Goal: Transaction & Acquisition: Purchase product/service

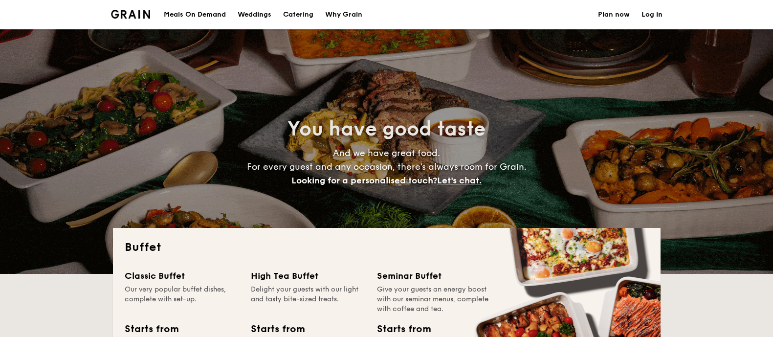
select select
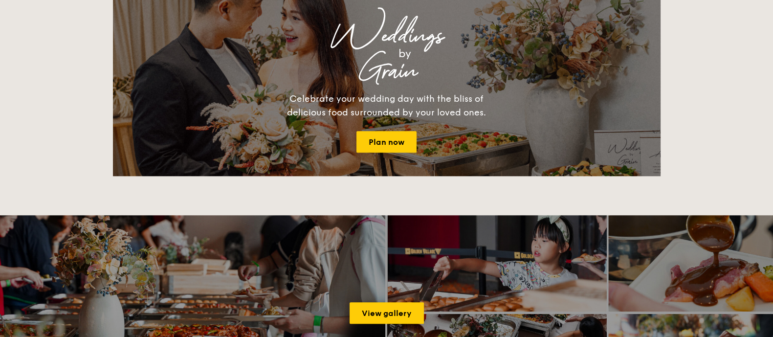
scroll to position [804, 0]
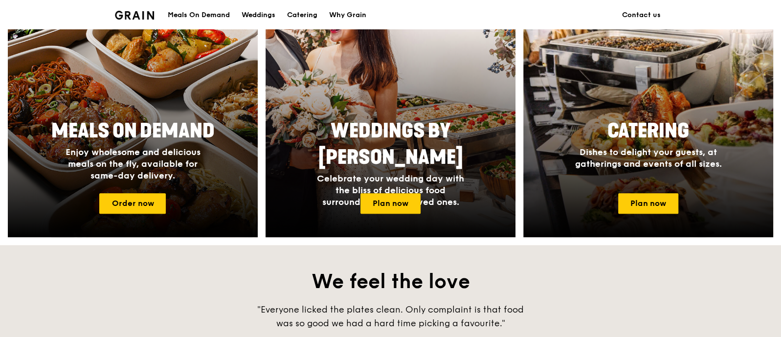
scroll to position [367, 0]
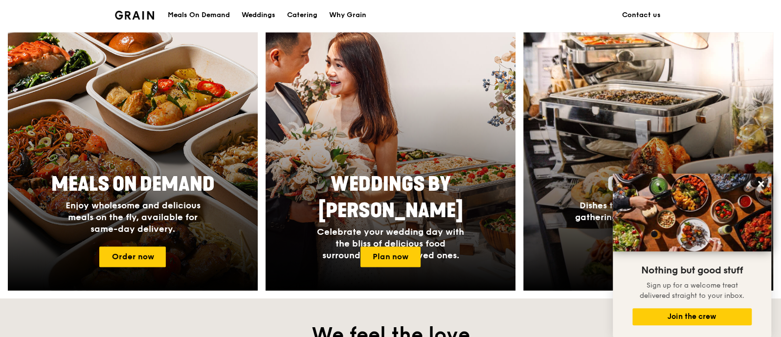
click at [136, 108] on div at bounding box center [133, 161] width 250 height 258
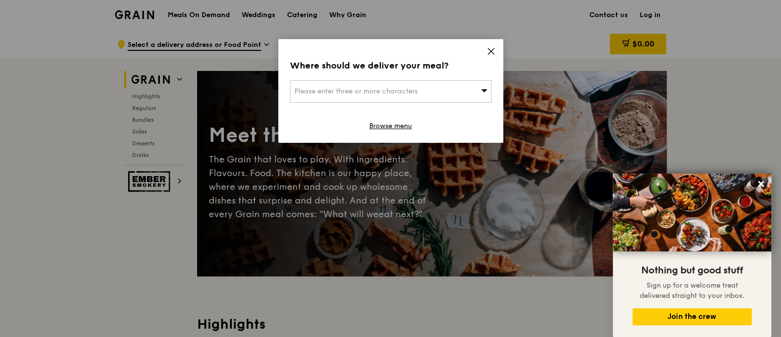
click at [417, 92] on span "Please enter three or more characters" at bounding box center [355, 91] width 123 height 8
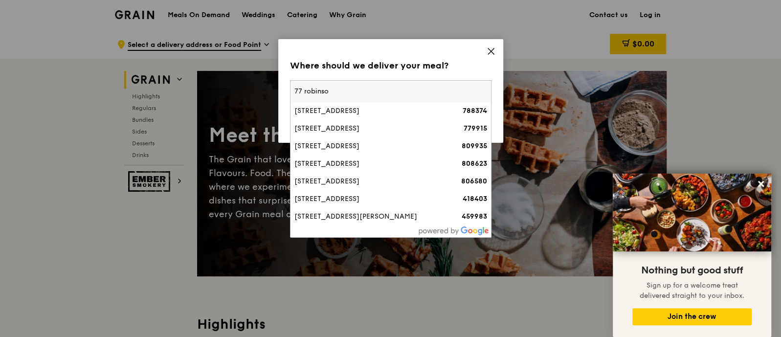
type input "77 robinson"
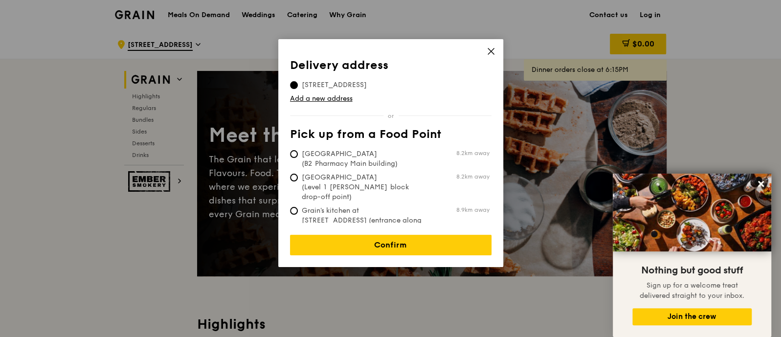
click at [485, 54] on div "Delivery address Pick up from a Food Point Delivery address 77 Springleaf Cresc…" at bounding box center [390, 153] width 225 height 228
click at [492, 50] on icon at bounding box center [491, 51] width 6 height 6
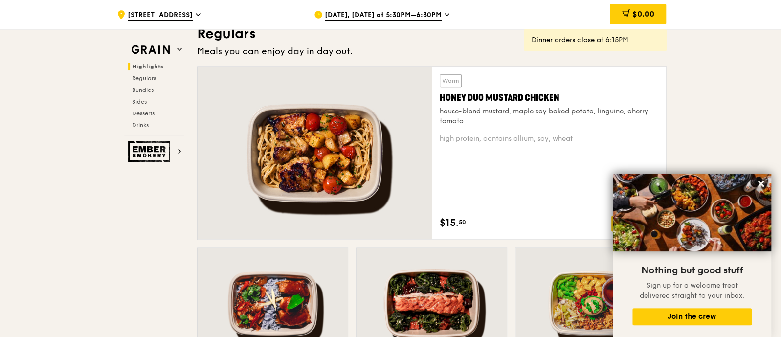
scroll to position [672, 0]
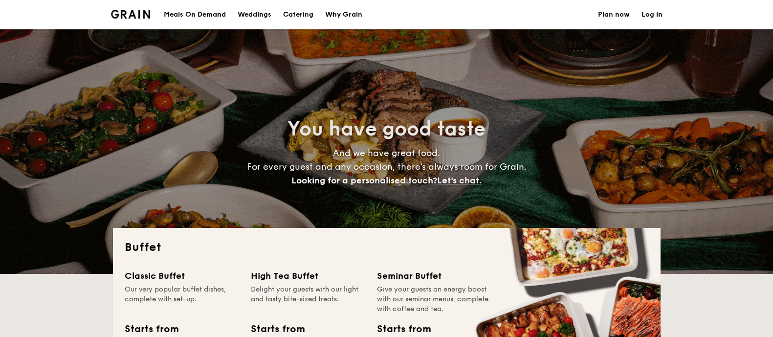
select select
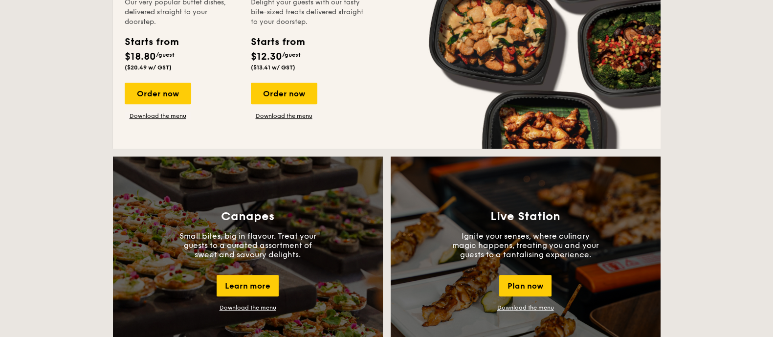
scroll to position [733, 0]
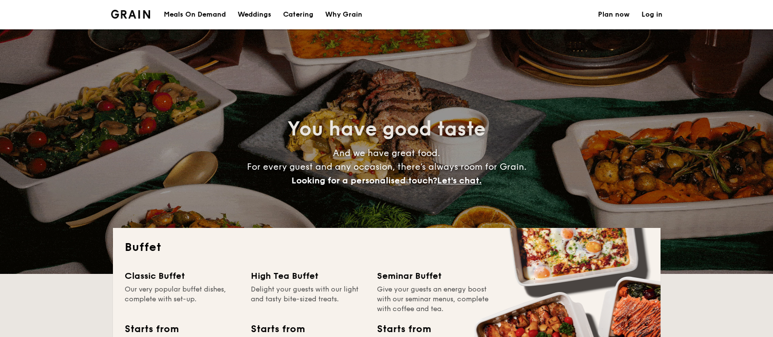
select select
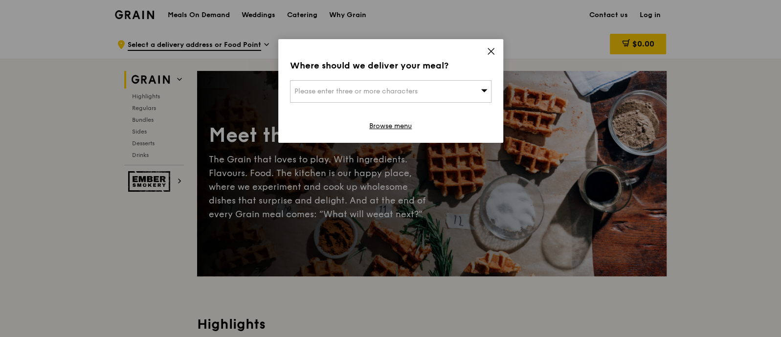
click at [426, 97] on div "Please enter three or more characters" at bounding box center [390, 91] width 201 height 22
click at [490, 51] on icon at bounding box center [491, 51] width 6 height 6
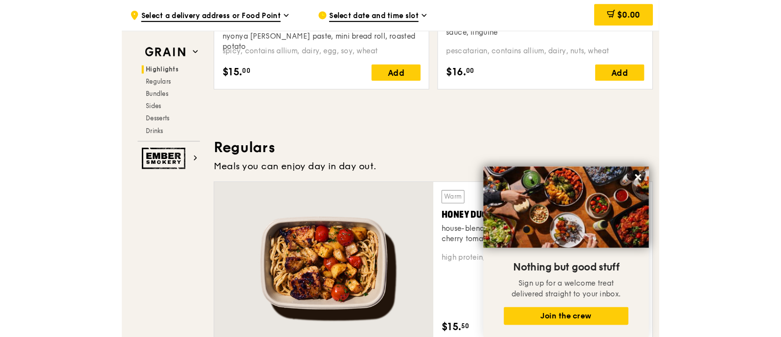
scroll to position [409, 0]
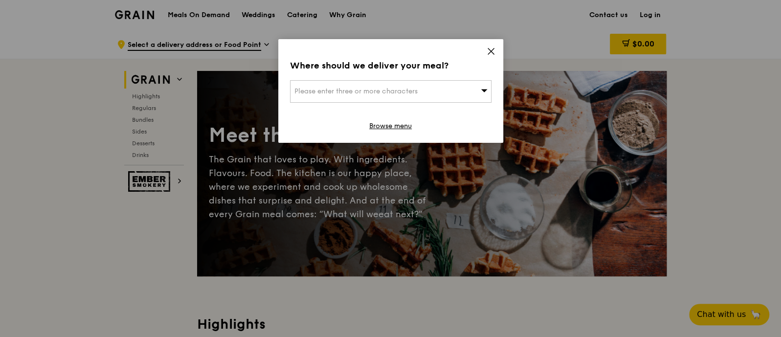
click at [491, 51] on icon at bounding box center [491, 51] width 9 height 9
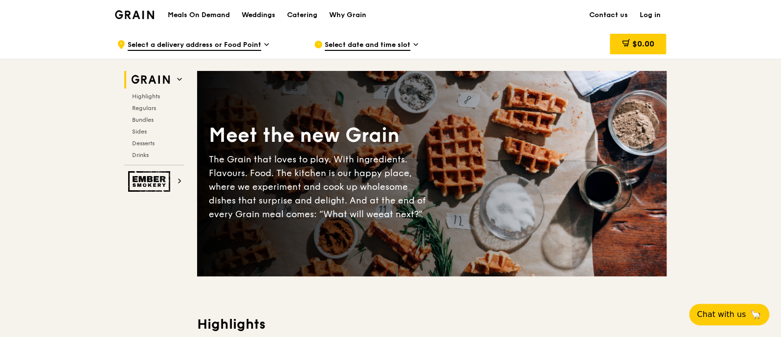
click at [415, 43] on icon at bounding box center [415, 44] width 5 height 9
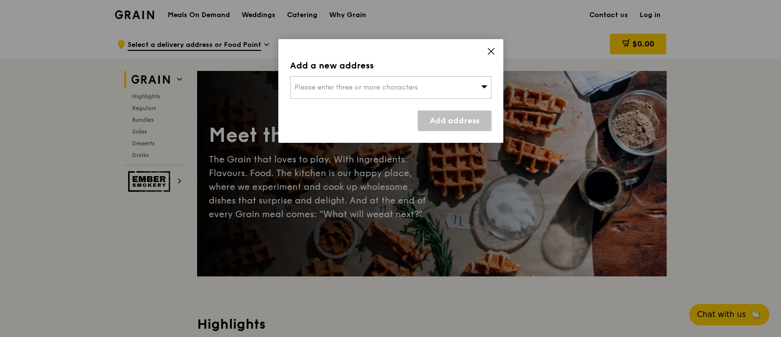
click at [487, 53] on icon at bounding box center [491, 51] width 9 height 9
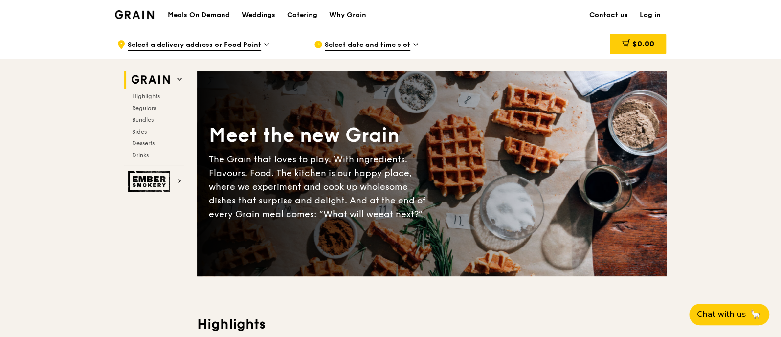
click at [399, 48] on span "Select date and time slot" at bounding box center [368, 45] width 86 height 11
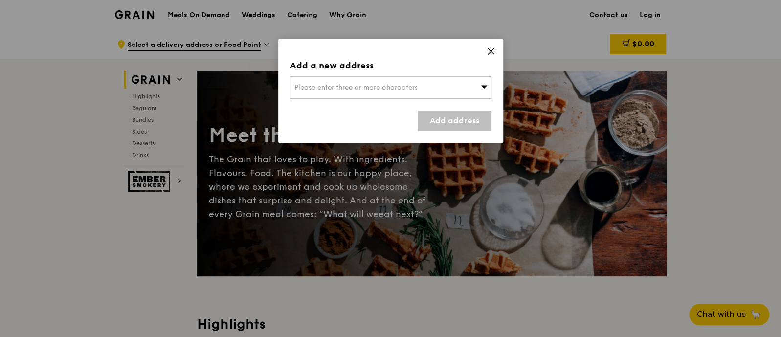
click at [419, 81] on div "Please enter three or more characters" at bounding box center [390, 87] width 201 height 22
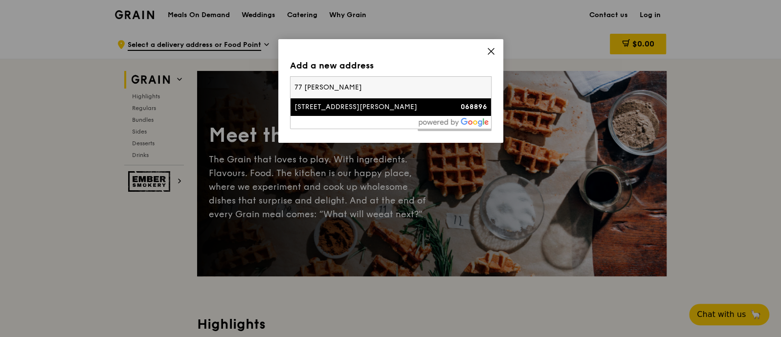
type input "77 robinson"
click at [361, 110] on div "77 Robinson Road" at bounding box center [366, 107] width 145 height 10
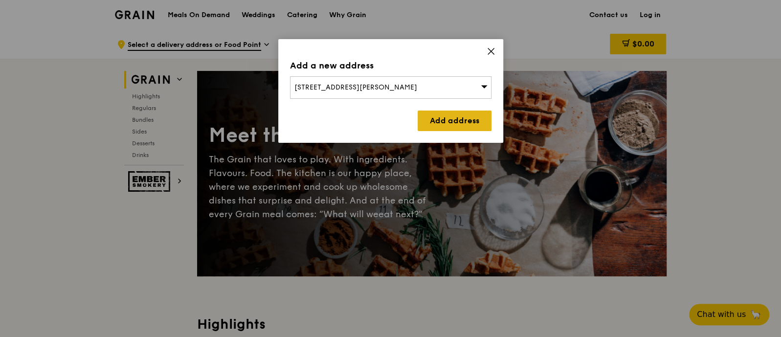
click at [438, 114] on link "Add address" at bounding box center [455, 121] width 74 height 21
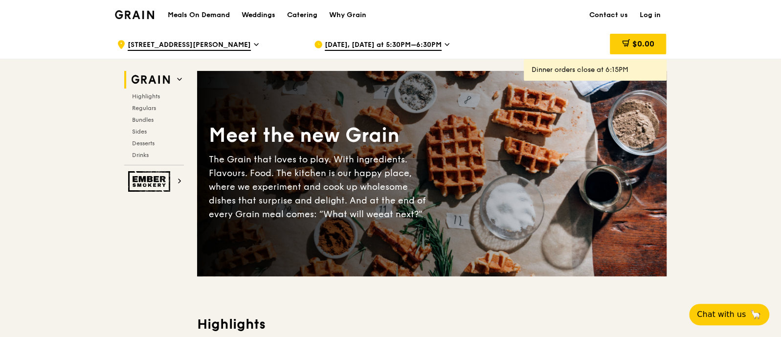
click at [445, 49] on div "Sep 12, Today at 5:30PM–6:30PM" at bounding box center [404, 44] width 181 height 29
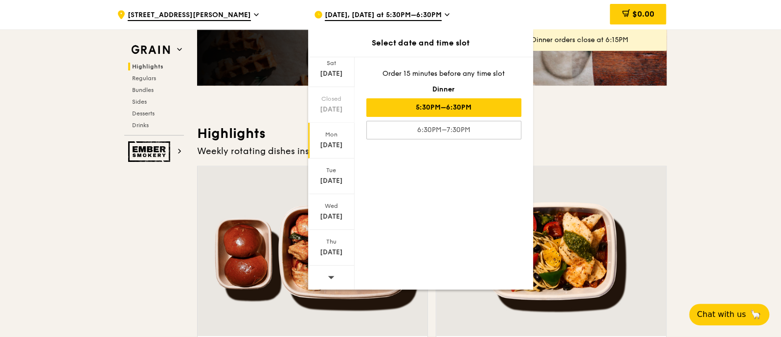
scroll to position [306, 0]
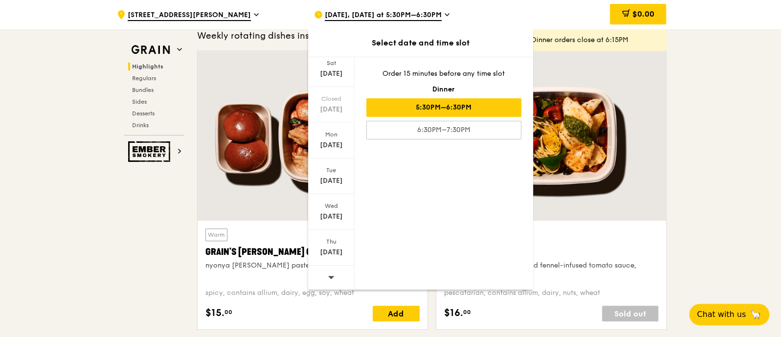
click at [334, 278] on div at bounding box center [331, 278] width 46 height 25
click at [339, 148] on div "Sep 22" at bounding box center [332, 145] width 44 height 10
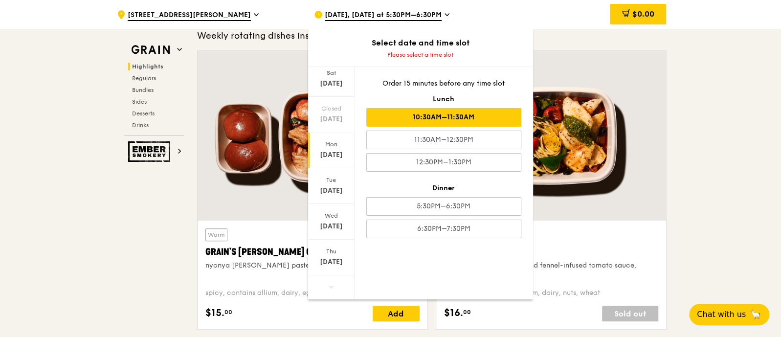
click at [454, 121] on div "10:30AM–11:30AM" at bounding box center [443, 117] width 155 height 19
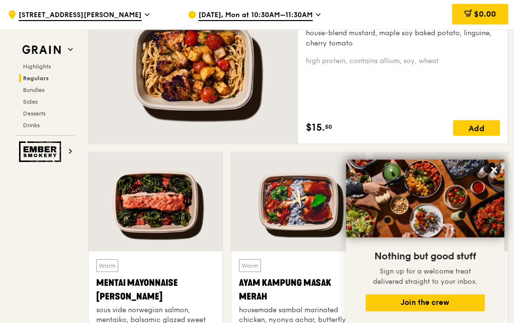
scroll to position [715, 0]
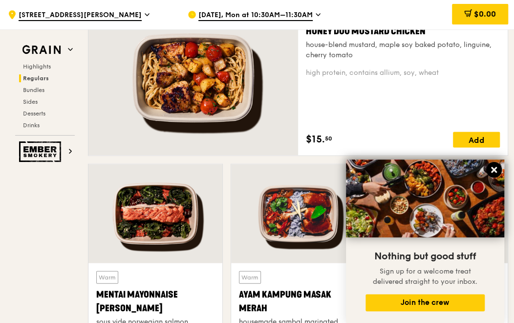
click at [496, 170] on icon at bounding box center [494, 169] width 9 height 9
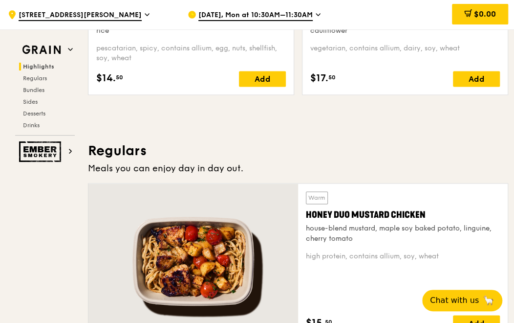
scroll to position [349, 0]
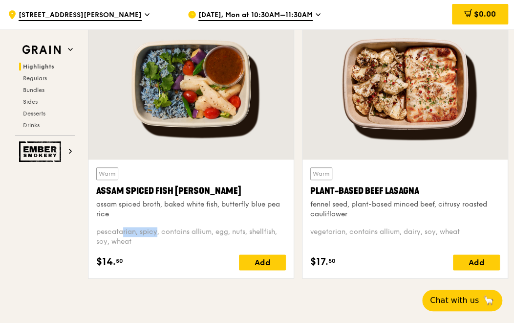
drag, startPoint x: 137, startPoint y: 229, endPoint x: 98, endPoint y: 229, distance: 39.1
click at [98, 229] on div "pescatarian, spicy, contains allium, egg, nuts, shellfish, soy, wheat" at bounding box center [191, 237] width 190 height 20
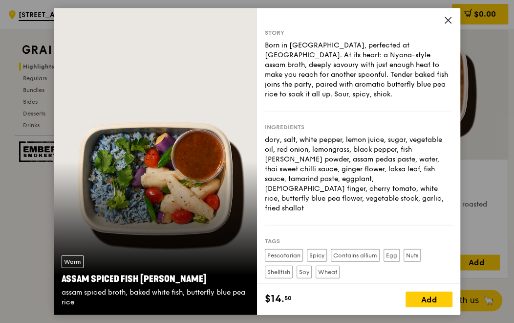
click at [447, 19] on icon at bounding box center [448, 21] width 6 height 6
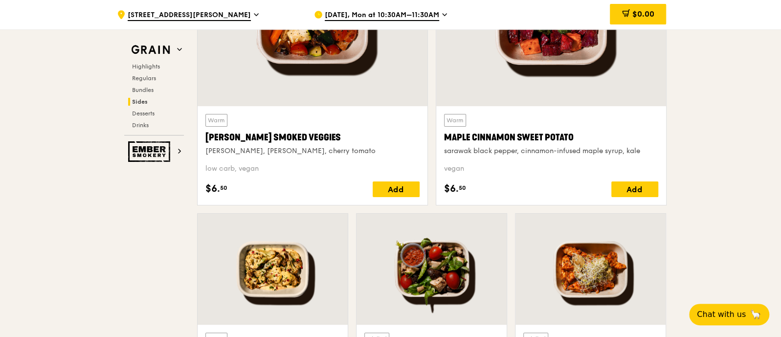
scroll to position [2414, 0]
